Goal: Task Accomplishment & Management: Use online tool/utility

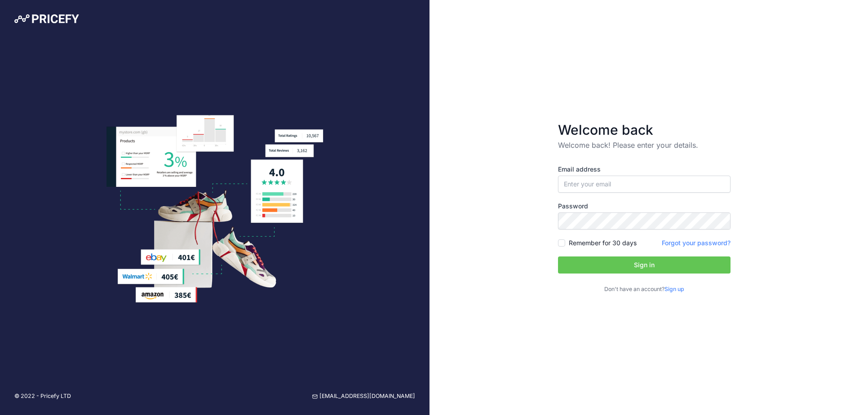
type input "[PERSON_NAME][EMAIL_ADDRESS][DOMAIN_NAME]"
click at [571, 241] on label "Remember for 30 days" at bounding box center [603, 243] width 68 height 9
click at [565, 241] on input "Remember for 30 days" at bounding box center [561, 242] width 7 height 7
checkbox input "true"
click at [593, 265] on button "Sign in" at bounding box center [644, 265] width 173 height 17
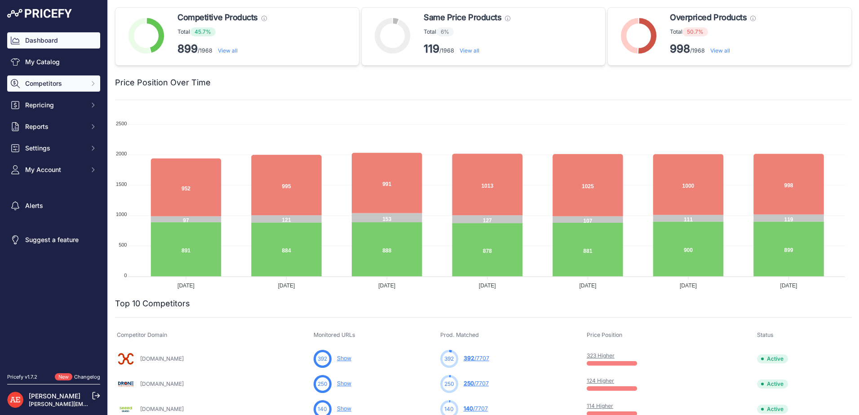
click at [61, 78] on button "Competitors" at bounding box center [53, 83] width 93 height 16
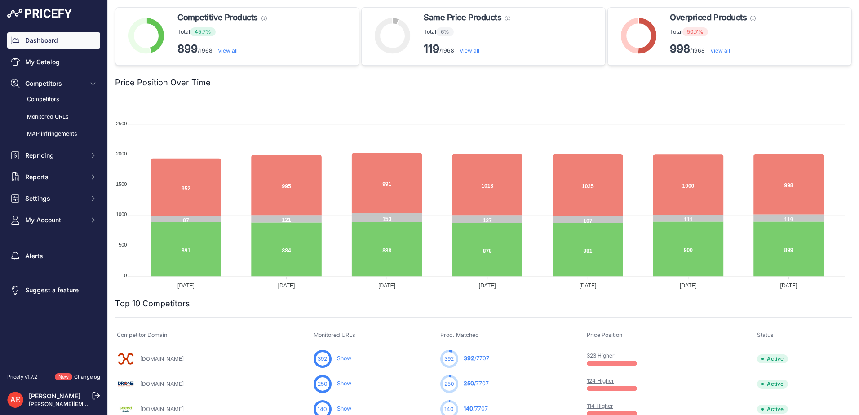
click at [63, 99] on link "Competitors" at bounding box center [53, 100] width 93 height 16
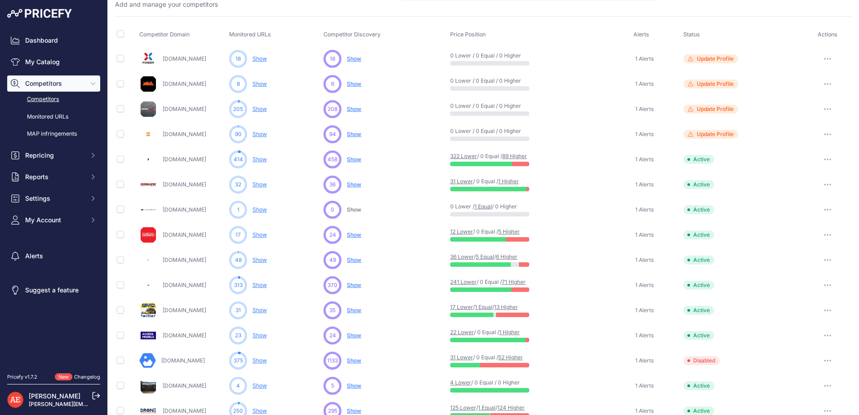
scroll to position [342, 0]
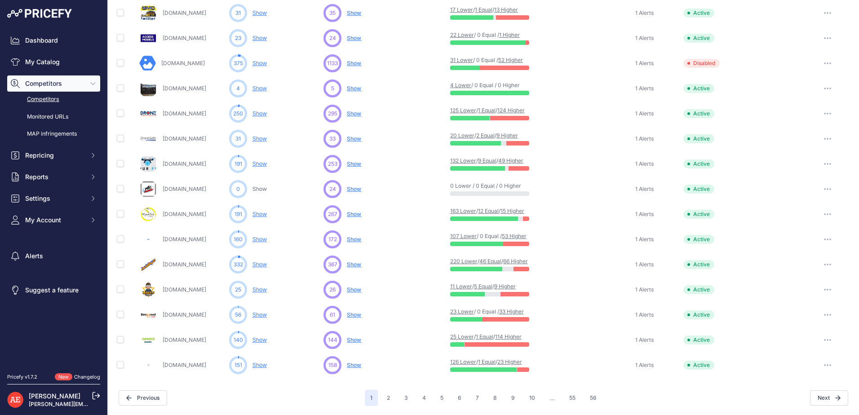
click at [350, 263] on span "Show" at bounding box center [354, 264] width 14 height 7
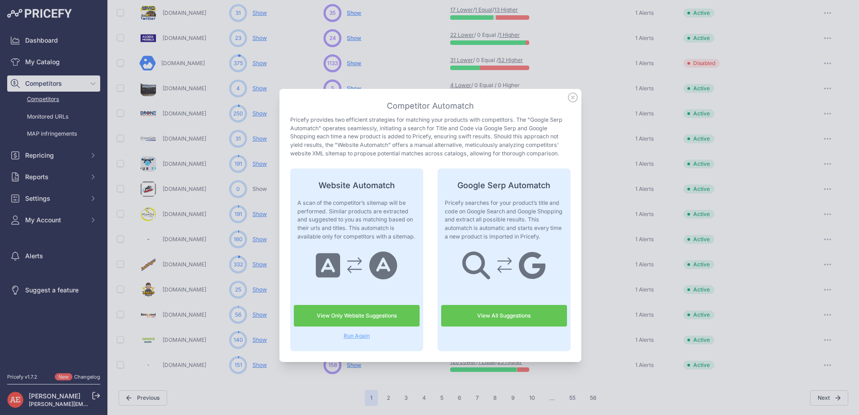
click at [356, 317] on link "View Only Website Suggestions" at bounding box center [357, 316] width 126 height 22
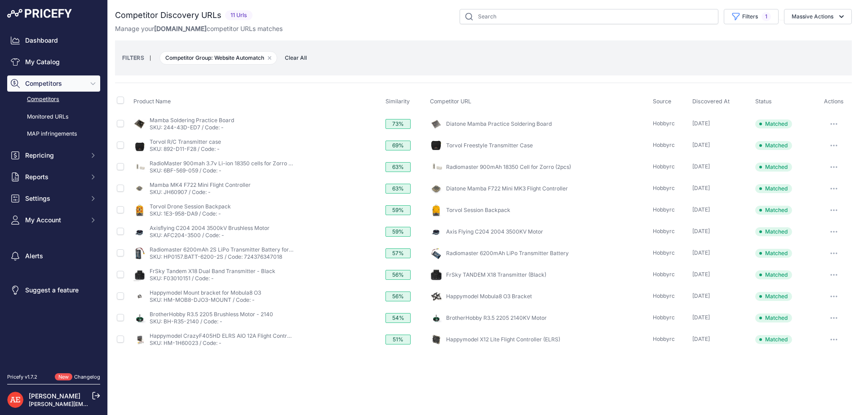
select select "quick_automatch"
click at [759, 17] on button "Filters 1" at bounding box center [751, 16] width 55 height 15
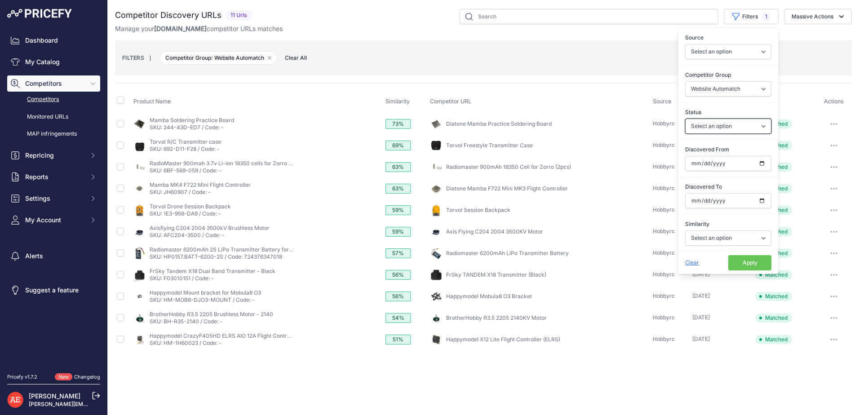
click at [737, 131] on select "Select an option Only Matched Only Not Matched" at bounding box center [728, 126] width 86 height 15
select select "0"
click at [685, 119] on select "Select an option Only Matched Only Not Matched" at bounding box center [728, 126] width 86 height 15
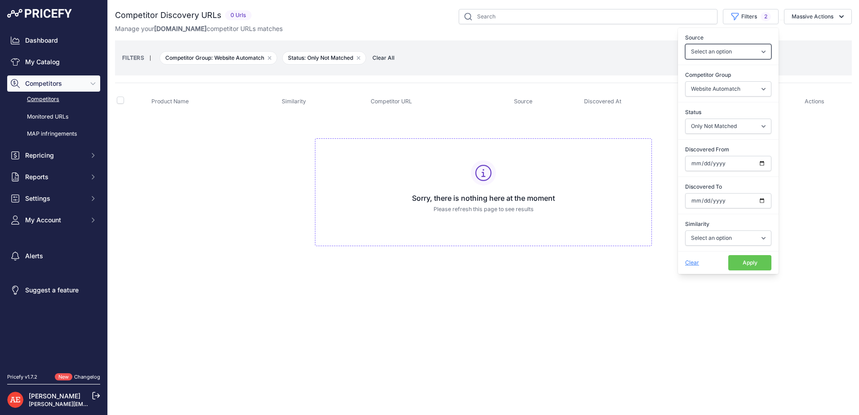
click at [748, 57] on select "Select an option Quick Automatch Google Shopping (Title) Google SERP (Title) Go…" at bounding box center [728, 51] width 86 height 15
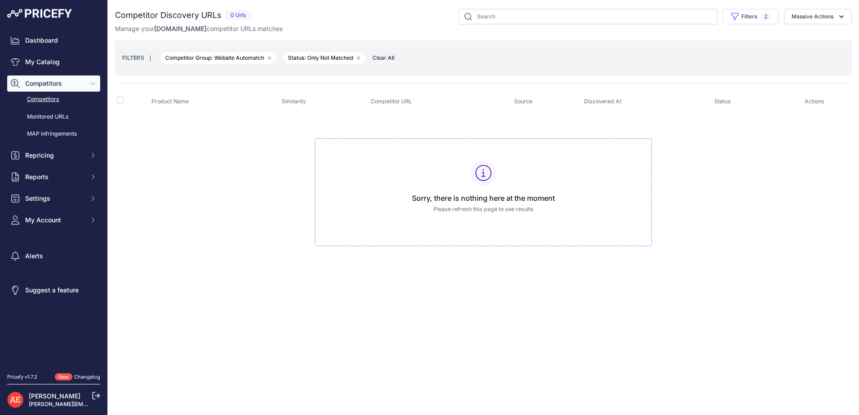
click at [43, 97] on link "Competitors" at bounding box center [53, 100] width 93 height 16
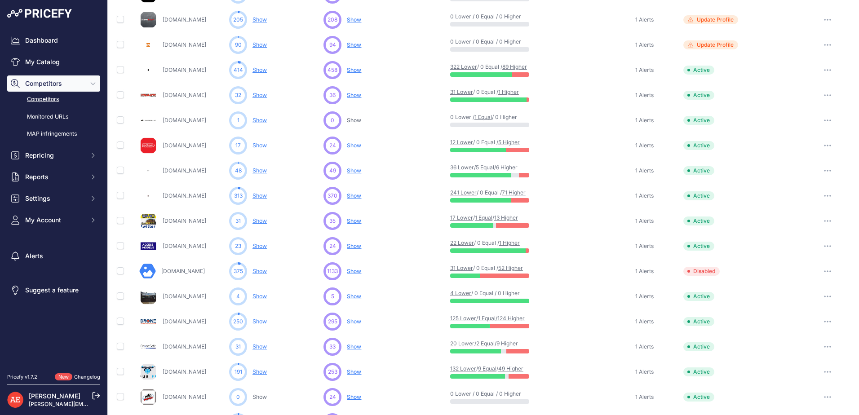
scroll to position [342, 0]
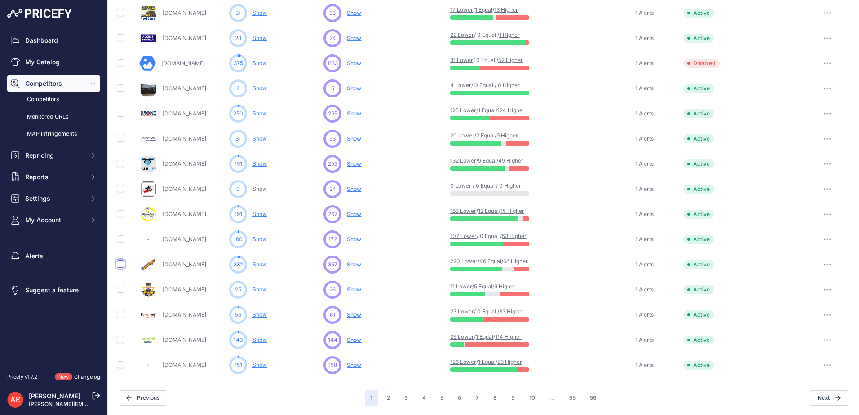
click at [117, 265] on input "checkbox" at bounding box center [120, 264] width 7 height 7
checkbox input "true"
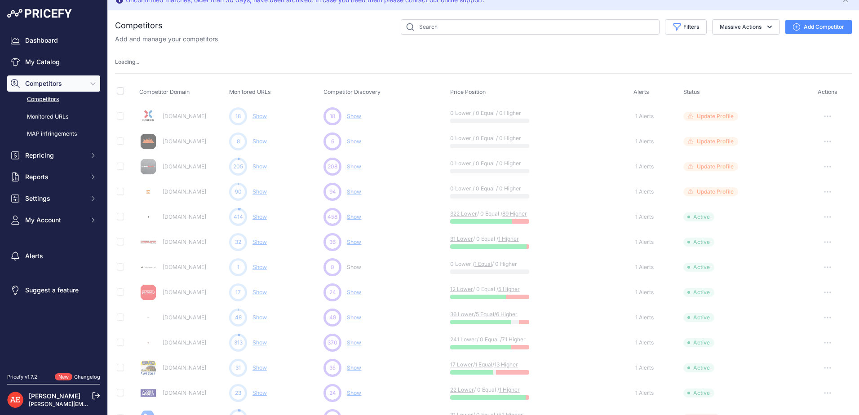
scroll to position [0, 0]
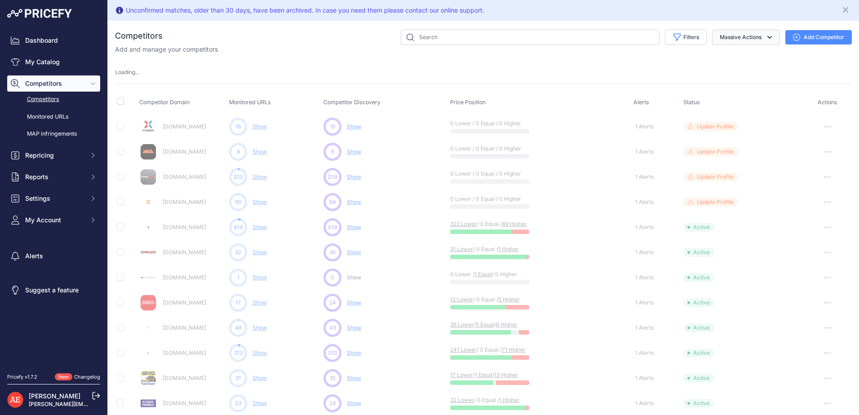
click at [742, 36] on button "Massive Actions" at bounding box center [746, 37] width 68 height 15
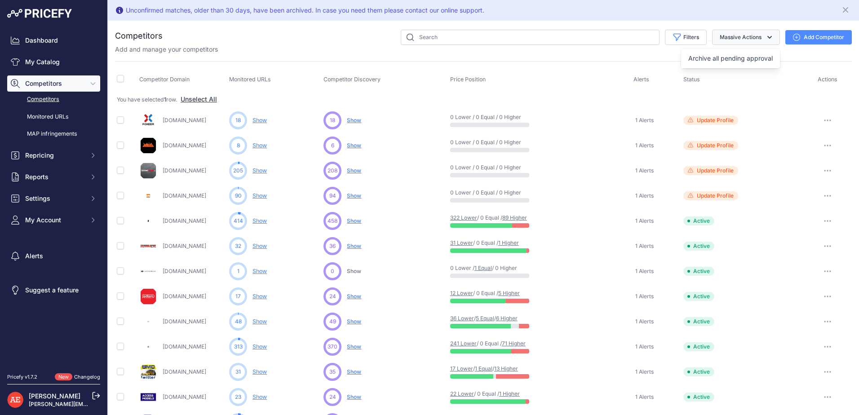
click at [743, 36] on button "Massive Actions" at bounding box center [746, 37] width 68 height 15
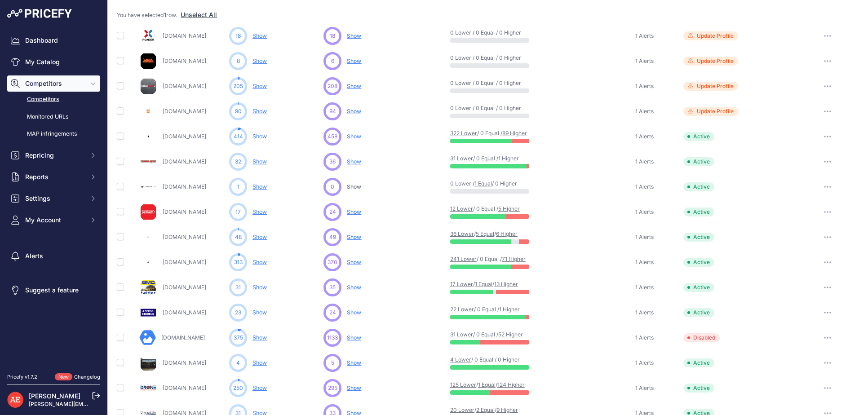
scroll to position [359, 0]
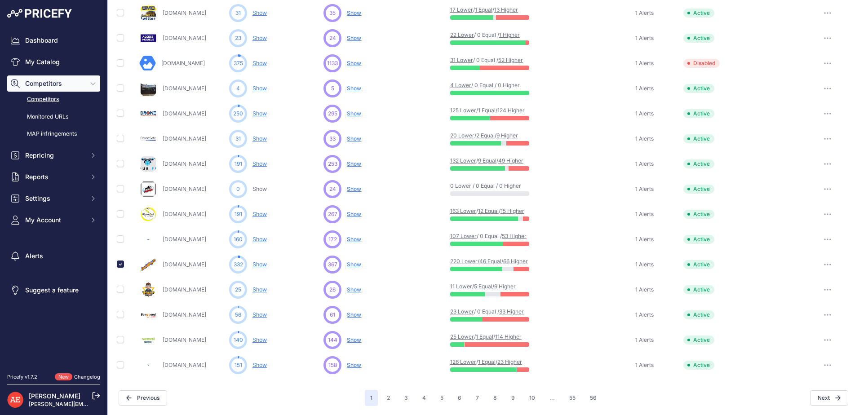
click at [355, 262] on span "Show" at bounding box center [354, 264] width 14 height 7
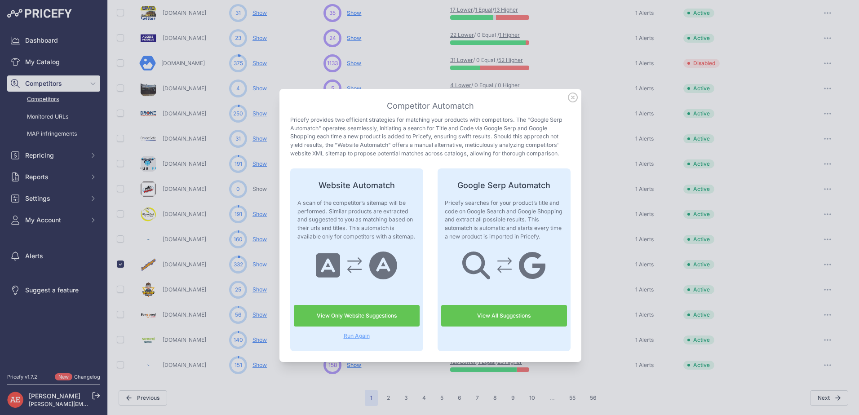
click at [359, 336] on span "Run Again" at bounding box center [357, 335] width 126 height 7
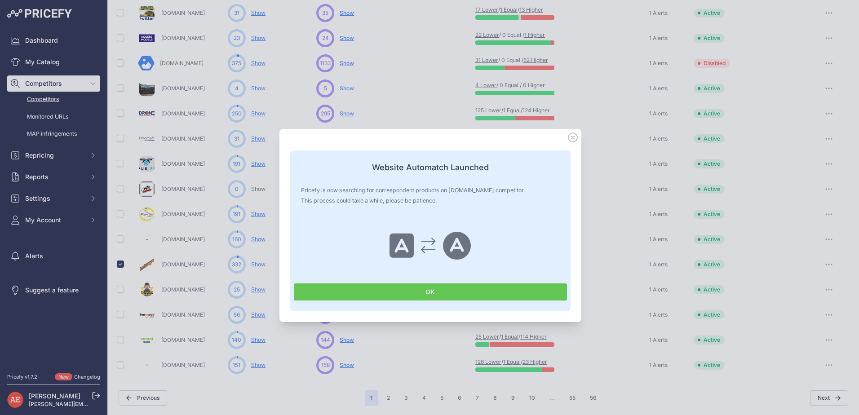
click at [408, 294] on button "OK" at bounding box center [430, 291] width 273 height 17
